Goal: Find contact information: Find contact information

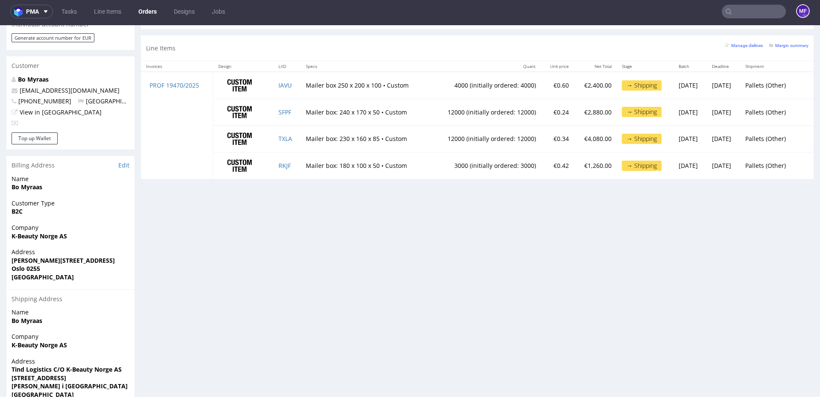
scroll to position [442, 0]
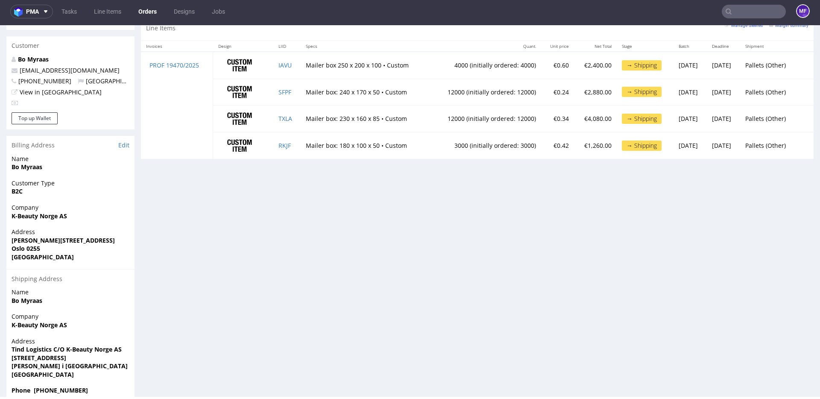
drag, startPoint x: 57, startPoint y: 151, endPoint x: 48, endPoint y: 151, distance: 8.6
click at [56, 163] on span "Bo Myraas" at bounding box center [71, 167] width 118 height 9
drag, startPoint x: 46, startPoint y: 152, endPoint x: 4, endPoint y: 153, distance: 41.5
click at [4, 153] on div "Order via Offer R835714625 [DATE] 09:57 AM Mark this order as problematic Invoi…" at bounding box center [410, 6] width 820 height 805
copy strong "Bo Myraas"
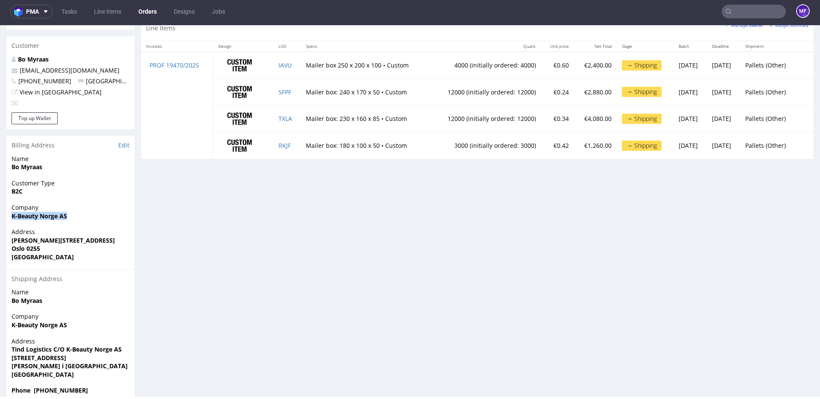
drag, startPoint x: 67, startPoint y: 201, endPoint x: 9, endPoint y: 203, distance: 58.6
click at [9, 203] on div "Company K-Beauty Norge AS" at bounding box center [70, 215] width 128 height 24
copy strong "K-Beauty Norge AS"
drag, startPoint x: 78, startPoint y: 225, endPoint x: 10, endPoint y: 226, distance: 67.5
click at [10, 228] on div "Address [PERSON_NAME][STREET_ADDRESS]" at bounding box center [70, 248] width 128 height 41
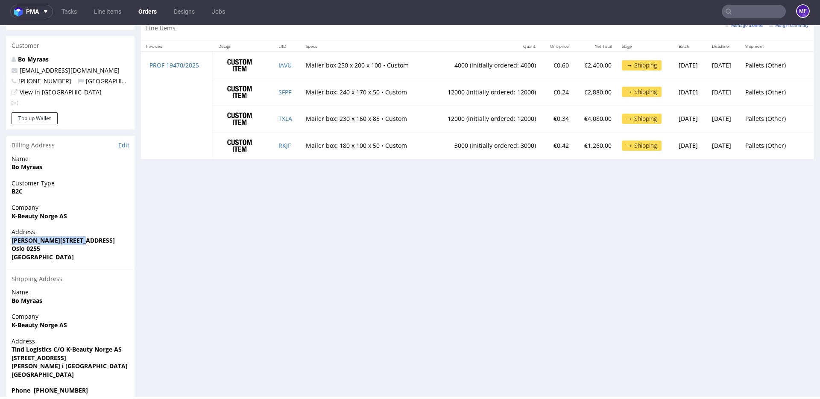
copy strong "[PERSON_NAME][STREET_ADDRESS]"
drag, startPoint x: 85, startPoint y: 376, endPoint x: 35, endPoint y: 377, distance: 50.4
click at [35, 386] on span "Phone [PHONE_NUMBER]" at bounding box center [71, 390] width 118 height 9
copy strong "[PHONE_NUMBER]"
drag, startPoint x: 79, startPoint y: 55, endPoint x: 20, endPoint y: 57, distance: 58.6
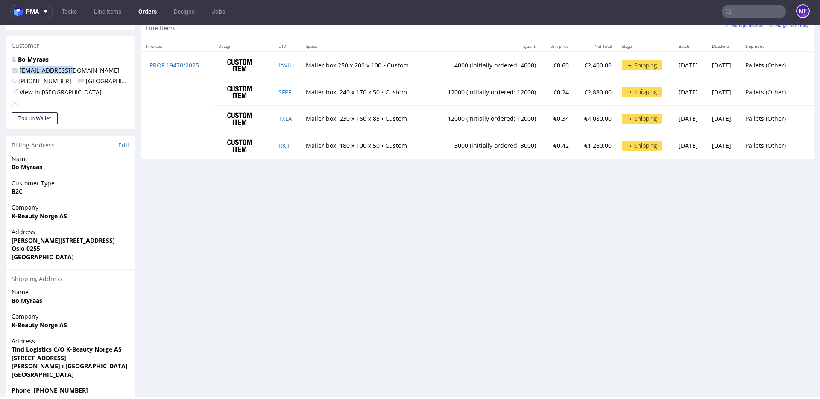
click at [20, 66] on p "[EMAIL_ADDRESS][DOMAIN_NAME]" at bounding box center [71, 70] width 118 height 9
copy link "[EMAIL_ADDRESS][DOMAIN_NAME]"
click at [87, 317] on div "Company K-Beauty Norge AS" at bounding box center [70, 324] width 128 height 24
drag, startPoint x: 126, startPoint y: 334, endPoint x: 9, endPoint y: 333, distance: 116.7
click at [9, 337] on div "Address Tind Logistics C/O K-Beauty [GEOGRAPHIC_DATA] AS [STREET_ADDRESS][PERSO…" at bounding box center [70, 362] width 128 height 50
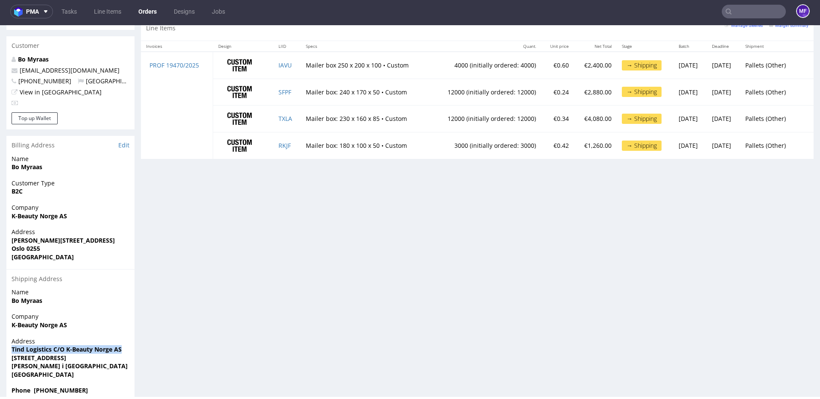
copy strong "Tind Logistics C/O K-Beauty Norge AS"
drag, startPoint x: 60, startPoint y: 342, endPoint x: 13, endPoint y: 343, distance: 47.0
click at [13, 354] on span "[STREET_ADDRESS]" at bounding box center [71, 358] width 118 height 9
copy strong "[STREET_ADDRESS]"
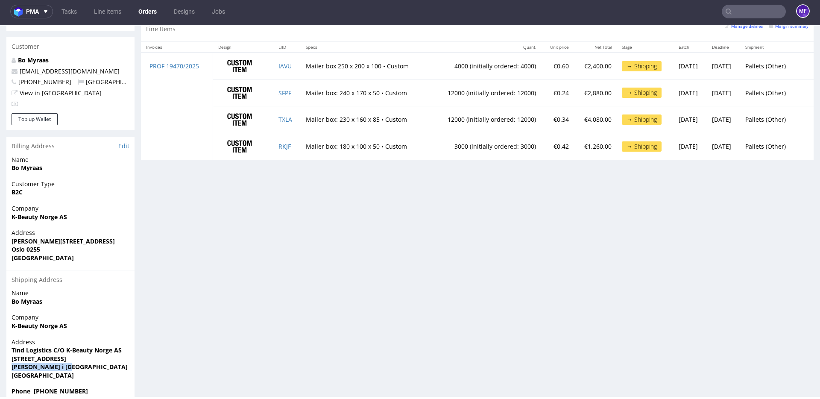
drag, startPoint x: 61, startPoint y: 352, endPoint x: 4, endPoint y: 351, distance: 56.8
click at [4, 351] on div "Order via Offer R835714625 [DATE] 09:57 AM Mark this order as problematic Invoi…" at bounding box center [410, 7] width 820 height 805
copy strong "[PERSON_NAME] i Oestfold"
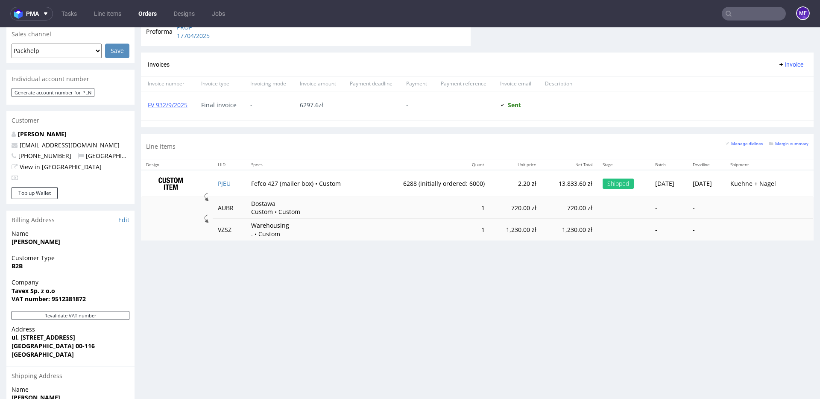
scroll to position [362, 0]
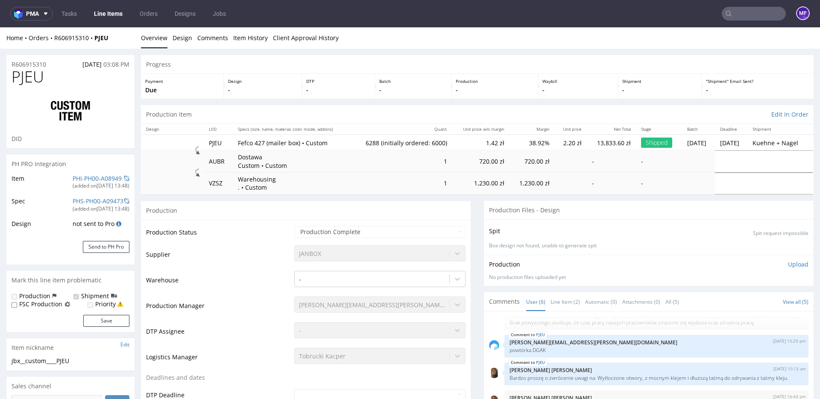
click at [53, 40] on div "Home Orders R606915310 PJEU Overview Design Comments Item History Client Approv…" at bounding box center [410, 37] width 820 height 21
copy div "R606915310 PJEU"
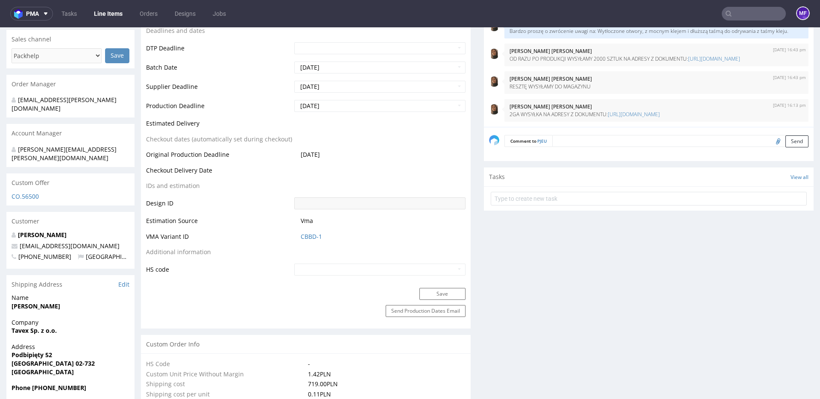
scroll to position [383, 0]
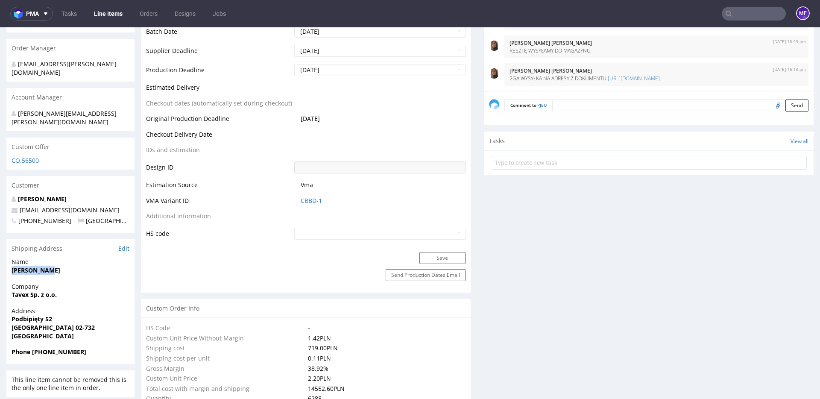
drag, startPoint x: 55, startPoint y: 255, endPoint x: 12, endPoint y: 255, distance: 42.3
click at [12, 266] on span "Agata Wąsik" at bounding box center [71, 270] width 118 height 9
copy strong "Agata Wąsik"
click at [92, 307] on span "Address" at bounding box center [71, 311] width 118 height 9
drag, startPoint x: 78, startPoint y: 337, endPoint x: 32, endPoint y: 337, distance: 45.3
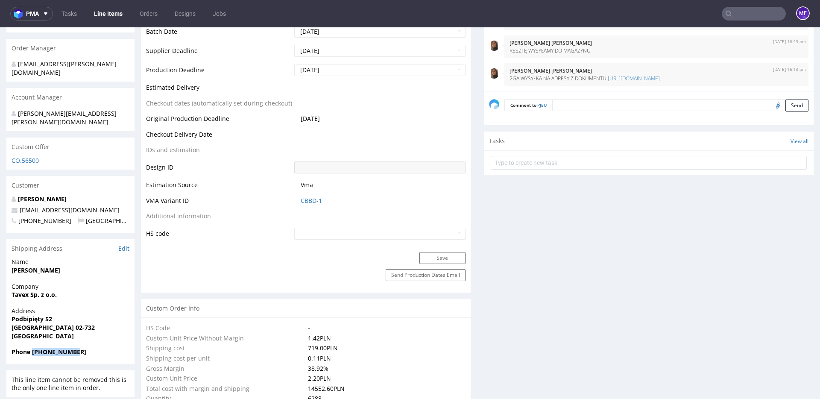
click at [32, 348] on span "Phone +48797793955" at bounding box center [71, 352] width 118 height 9
copy strong "+48797793955"
drag, startPoint x: 88, startPoint y: 193, endPoint x: 21, endPoint y: 196, distance: 68.0
click at [21, 206] on p "administracja@tavex.pl" at bounding box center [71, 210] width 118 height 9
copy link "administracja@tavex.pl"
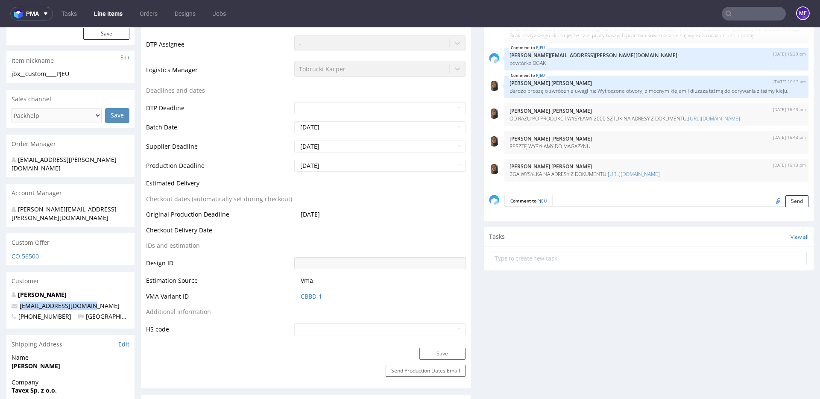
scroll to position [284, 0]
